Goal: Contribute content

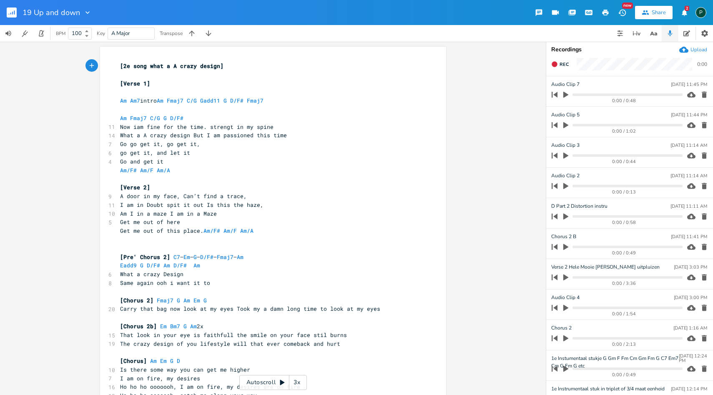
click at [268, 101] on pre "Am Am7 intro Am Fmaj7 C/G Gadd11 G D/F# Fmaj7" at bounding box center [268, 100] width 301 height 9
type textarea "Am Am7 intro Am Fmaj7 C/G Gadd11 G D/F# Fmaj7"
drag, startPoint x: 272, startPoint y: 98, endPoint x: 108, endPoint y: 99, distance: 163.8
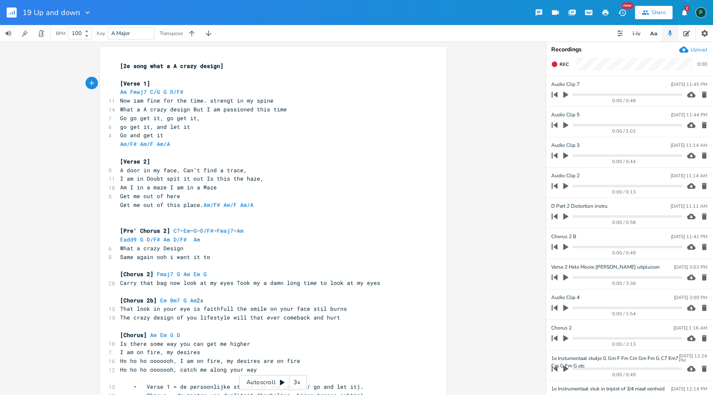
click at [123, 73] on pre "​" at bounding box center [268, 74] width 301 height 9
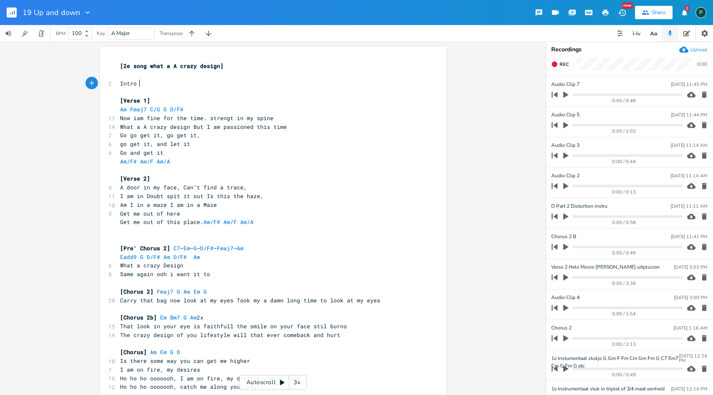
scroll to position [0, 12]
type textarea "Intro ["
type textarea "Am Am7 F G"
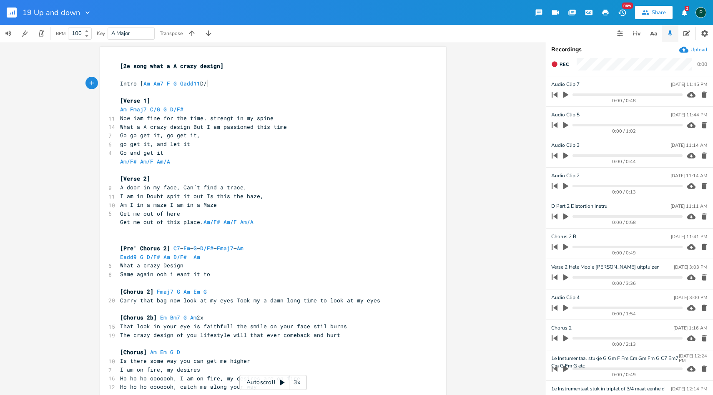
type textarea "Gadd11 D/#"
type textarea "f#"
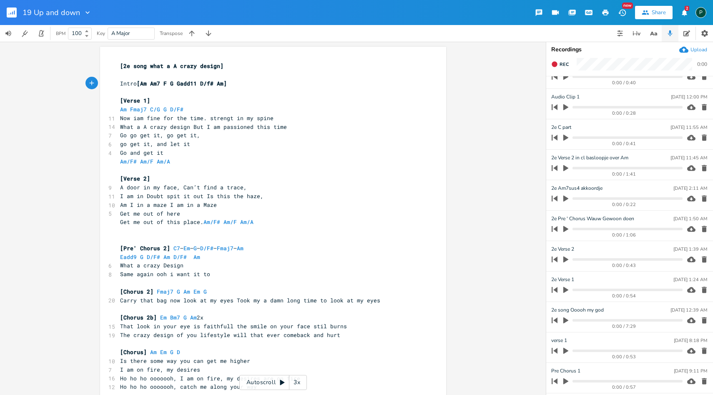
scroll to position [336, 0]
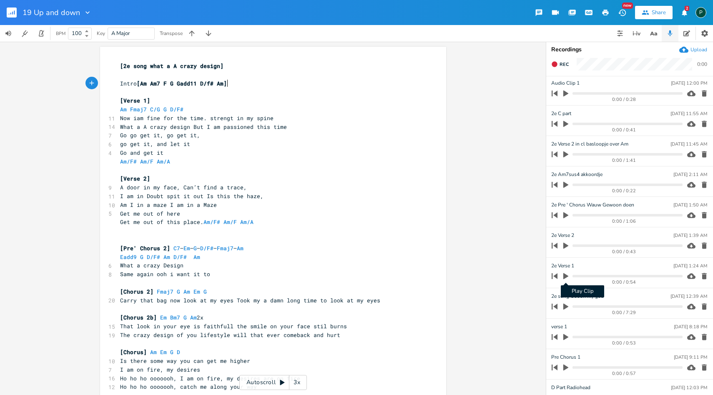
type textarea "Am]"
click at [566, 275] on icon "button" at bounding box center [565, 276] width 5 height 6
click at [566, 275] on icon "button" at bounding box center [565, 276] width 7 height 7
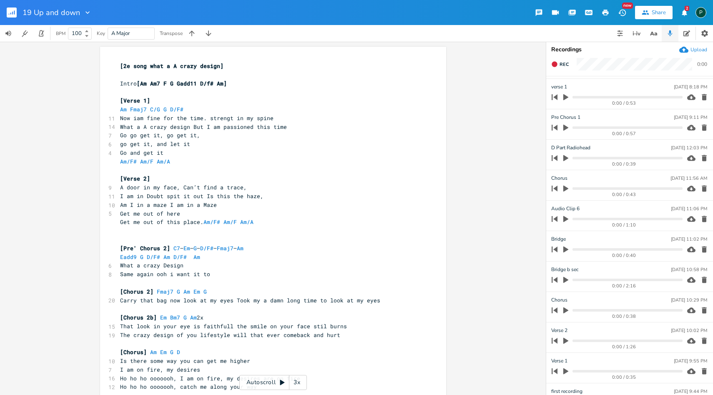
scroll to position [578, 0]
click at [566, 183] on icon "button" at bounding box center [566, 187] width 8 height 8
click at [566, 183] on icon "button" at bounding box center [565, 185] width 5 height 5
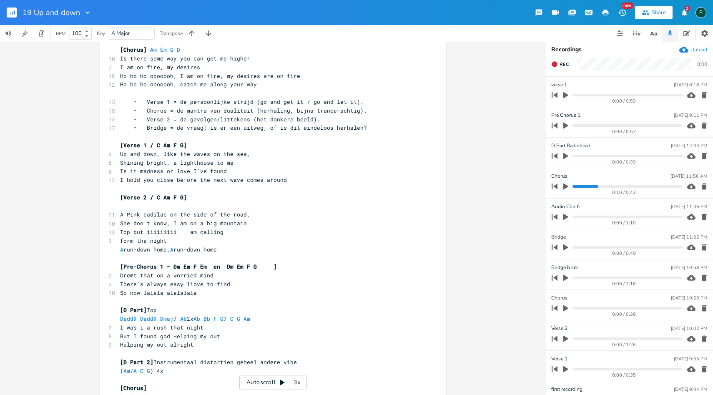
scroll to position [257, 0]
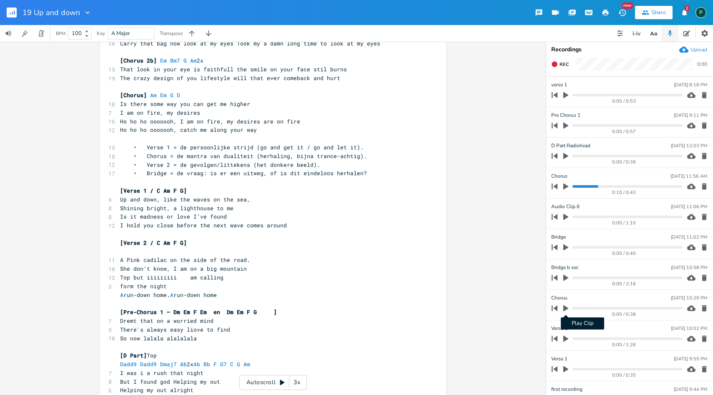
click at [566, 303] on button "Play Clip" at bounding box center [565, 307] width 11 height 13
click at [566, 303] on button "button" at bounding box center [565, 307] width 11 height 13
